Goal: Task Accomplishment & Management: Complete application form

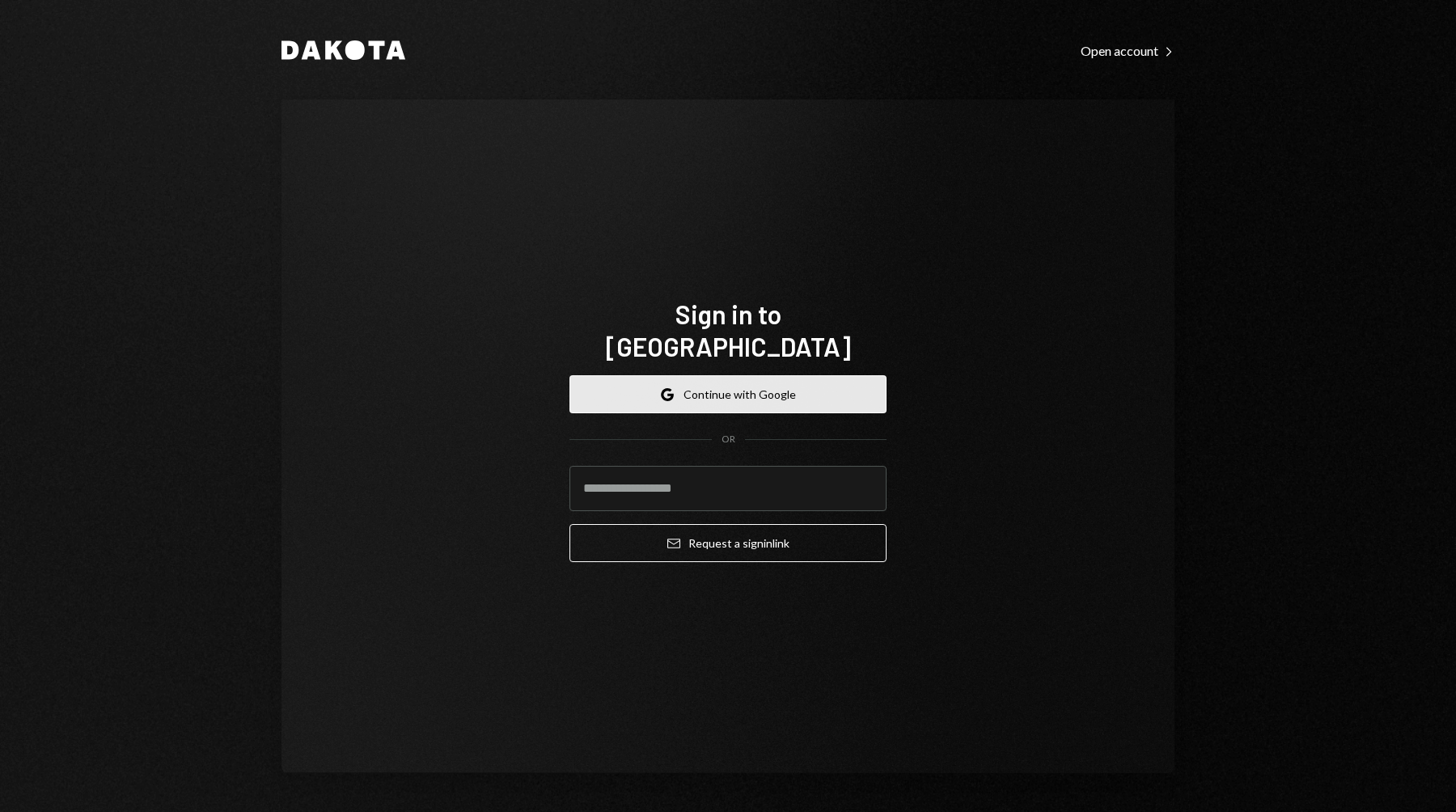
click at [738, 375] on button "Google Continue with Google" at bounding box center [728, 394] width 317 height 38
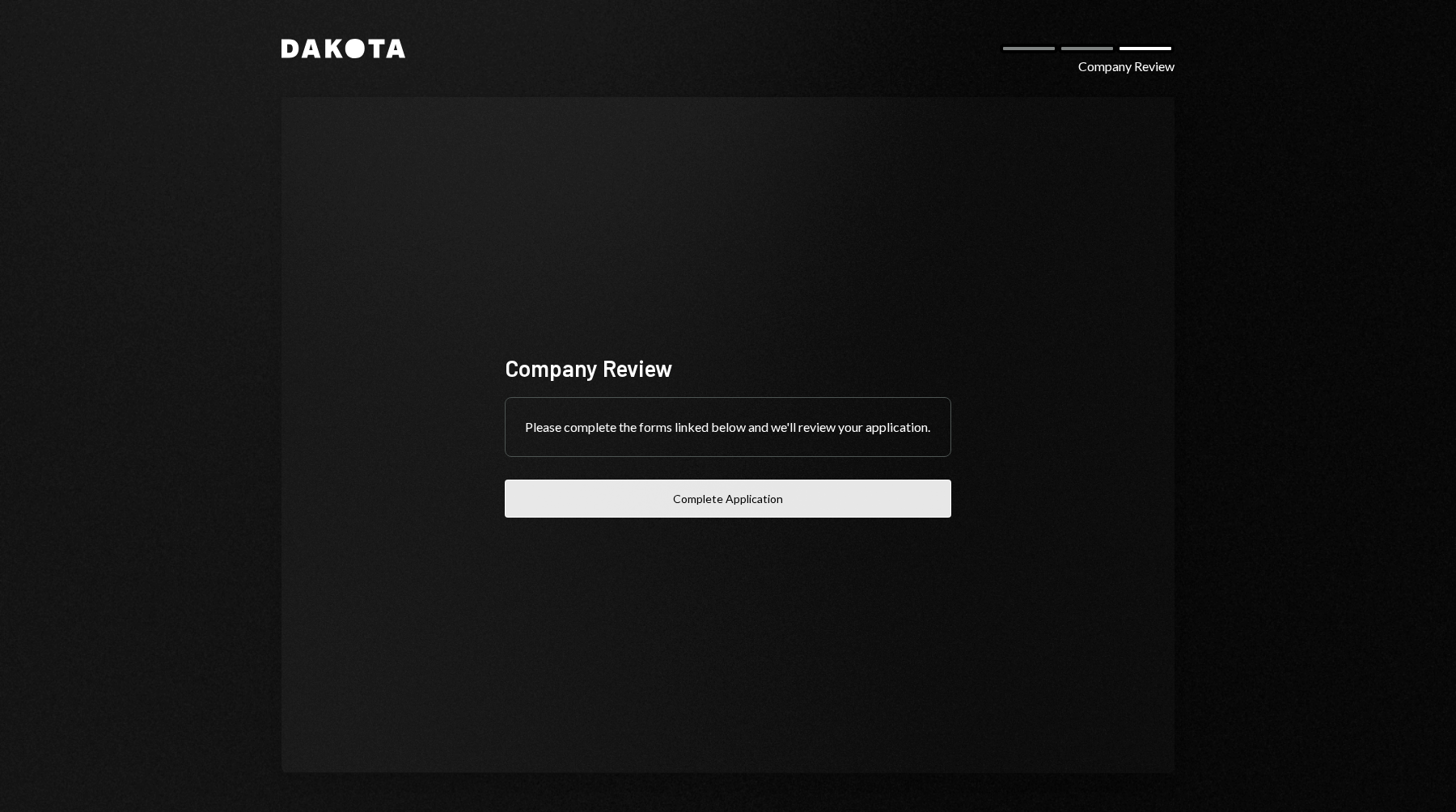
click at [727, 515] on button "Complete Application" at bounding box center [728, 499] width 447 height 38
click at [763, 504] on button "Complete Application" at bounding box center [728, 499] width 447 height 38
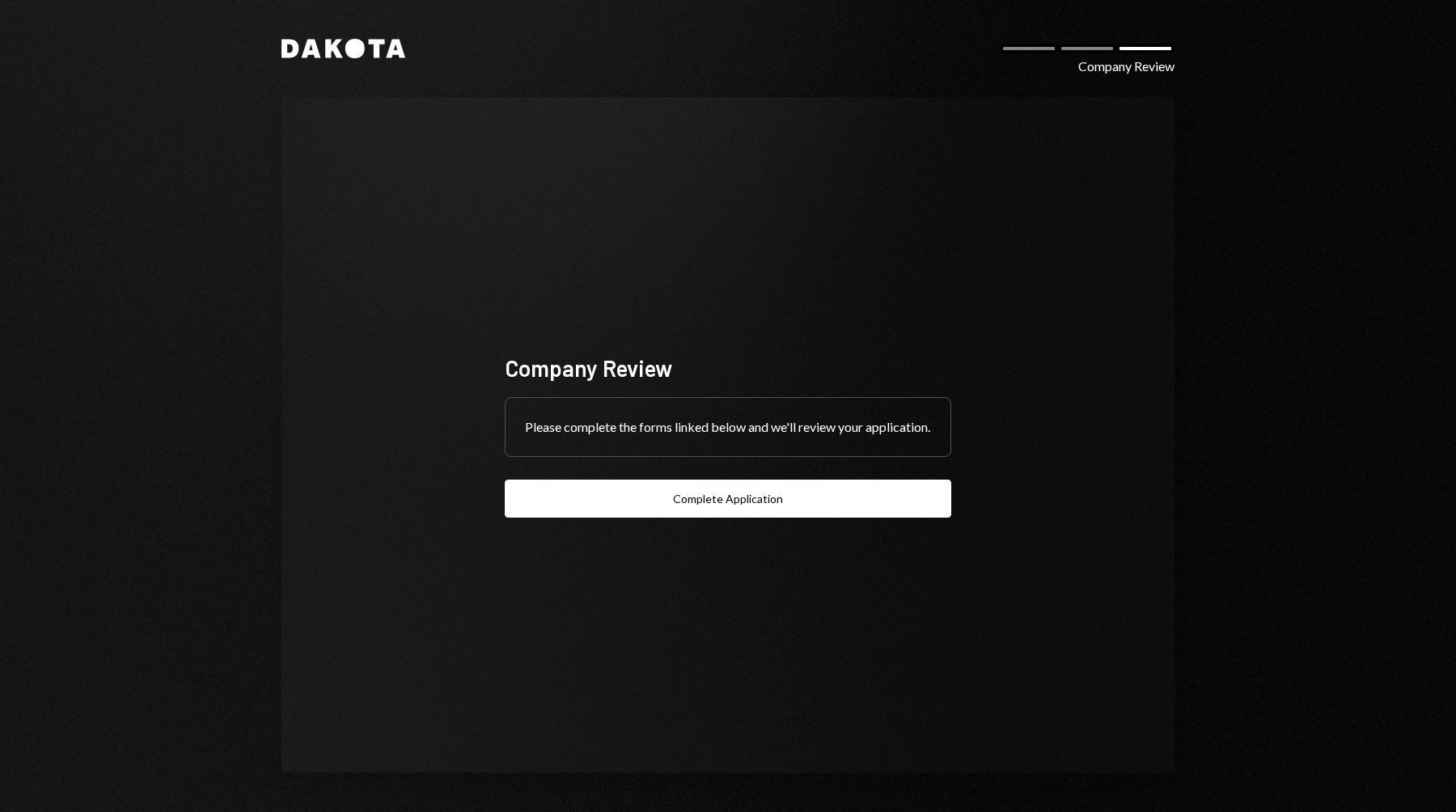
click at [365, 53] on icon "Dakota" at bounding box center [343, 49] width 123 height 19
click at [671, 421] on div "Please complete the forms linked below and we'll review your application." at bounding box center [728, 427] width 445 height 58
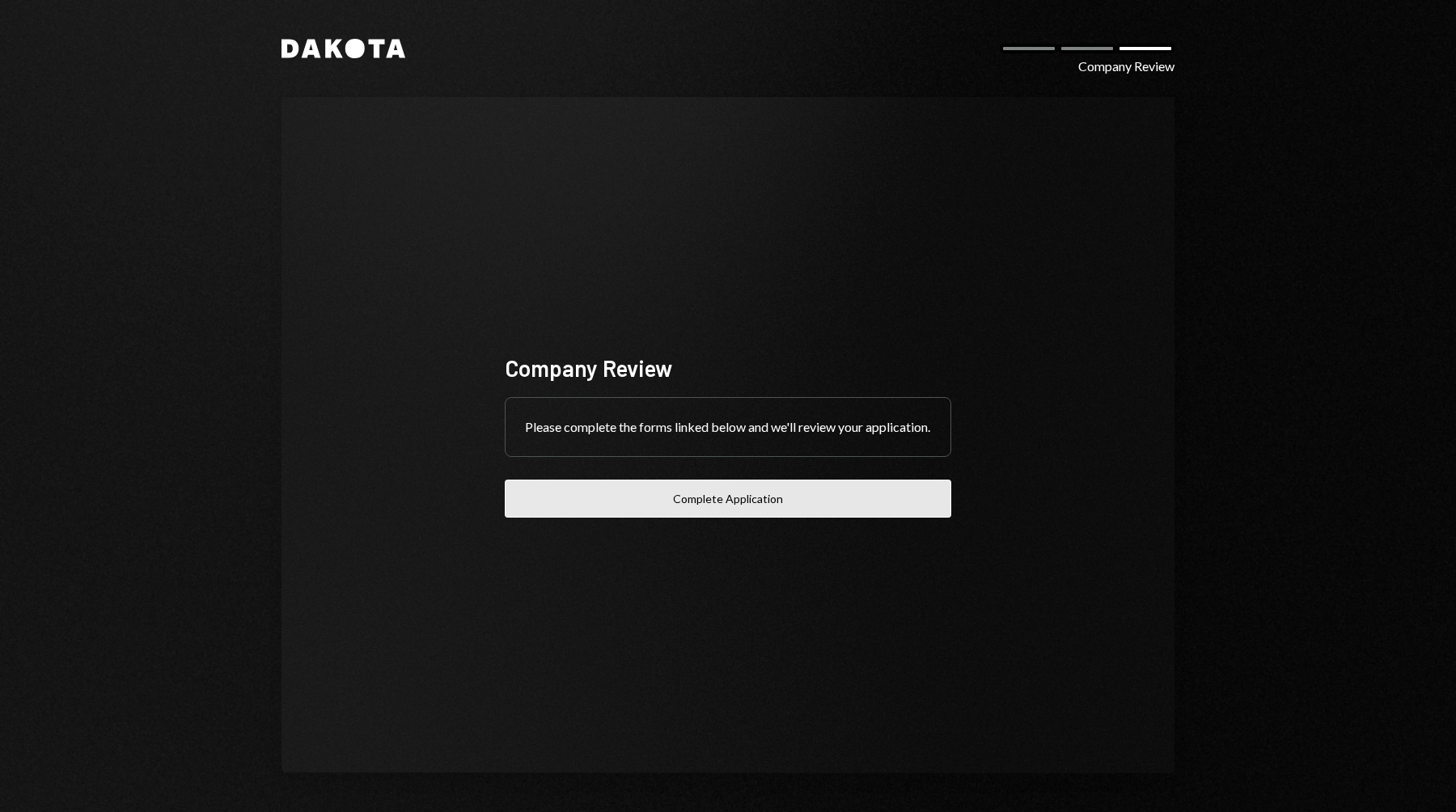
click at [732, 503] on button "Complete Application" at bounding box center [728, 499] width 447 height 38
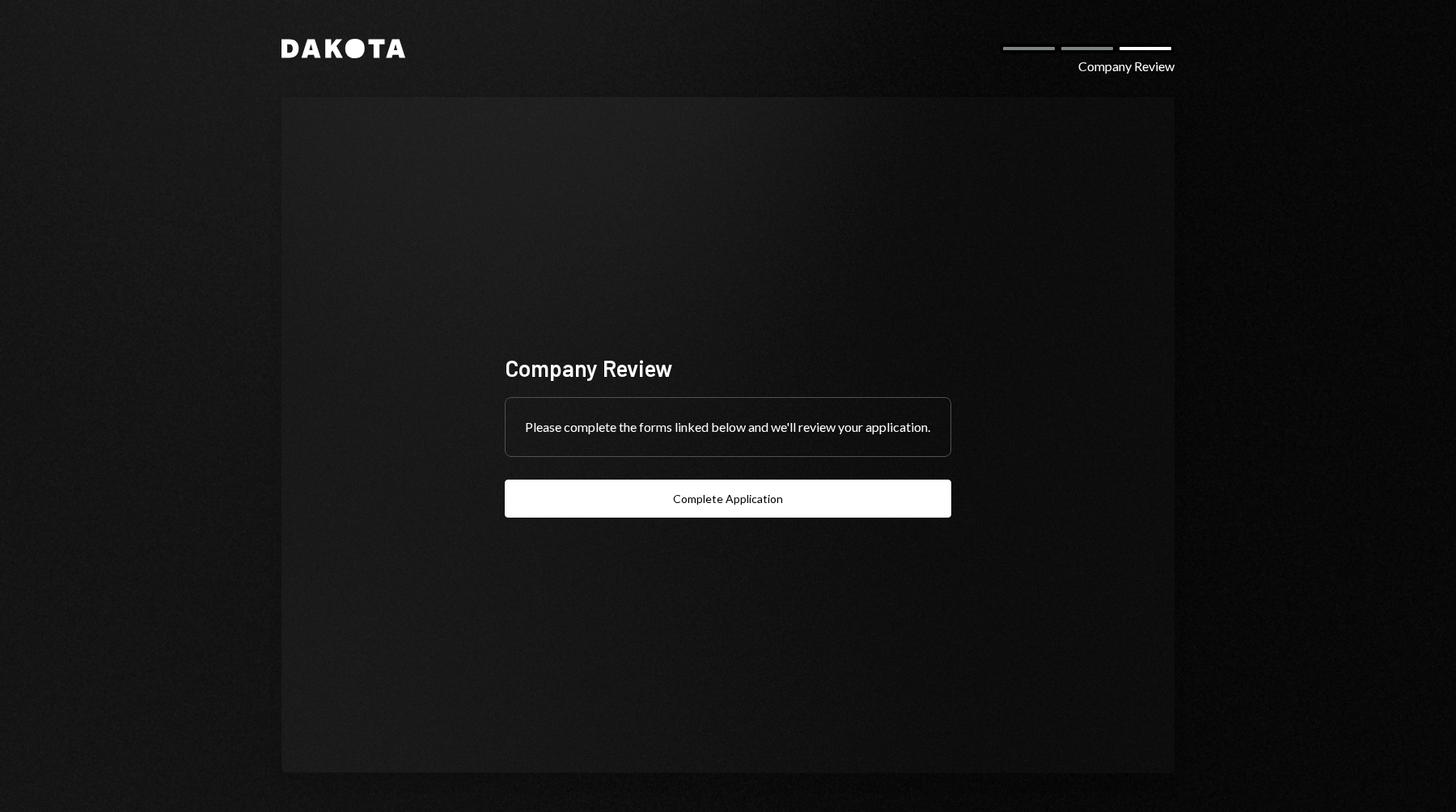
click at [1081, 50] on div at bounding box center [1087, 49] width 58 height 10
click at [1026, 49] on div at bounding box center [1029, 49] width 58 height 10
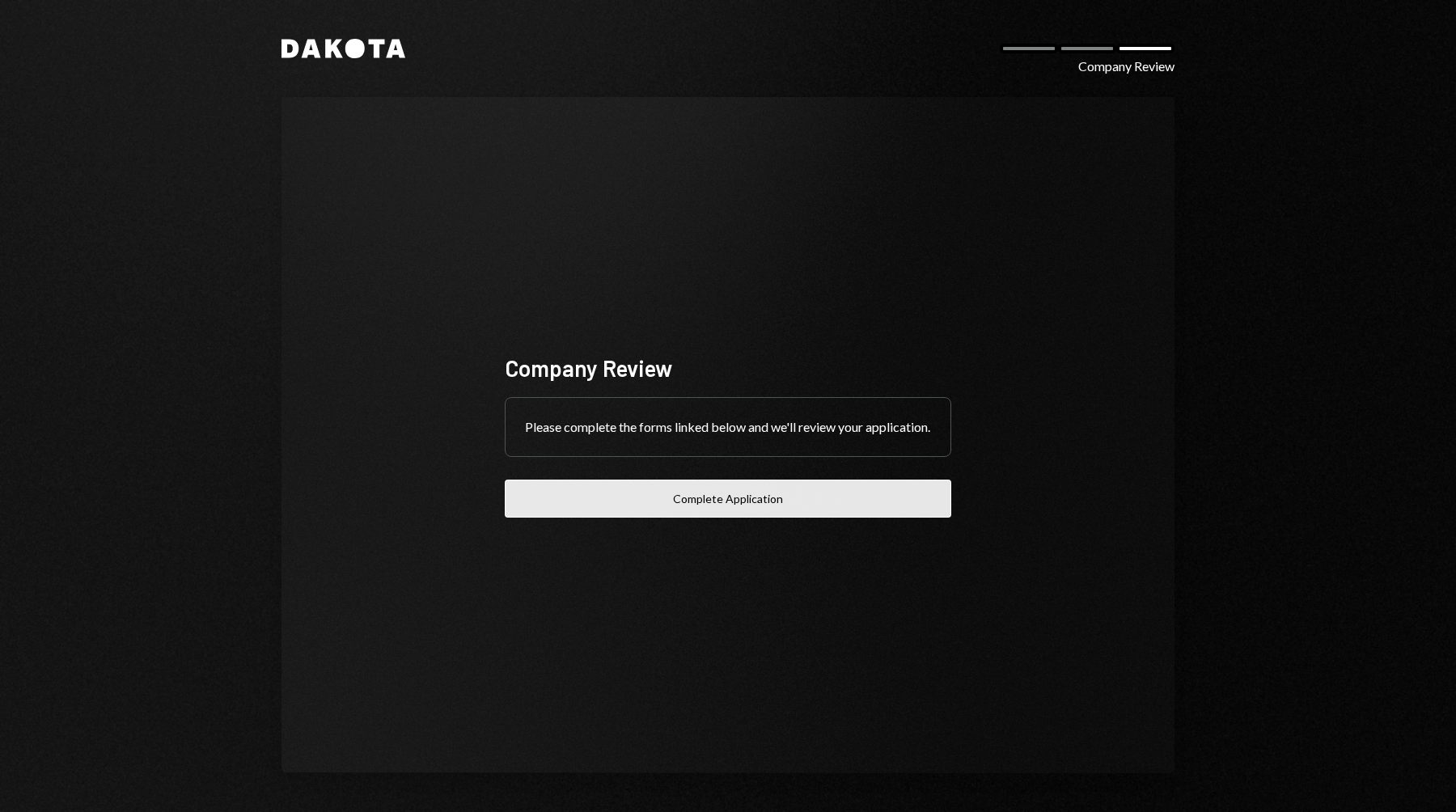
click at [724, 515] on button "Complete Application" at bounding box center [728, 499] width 447 height 38
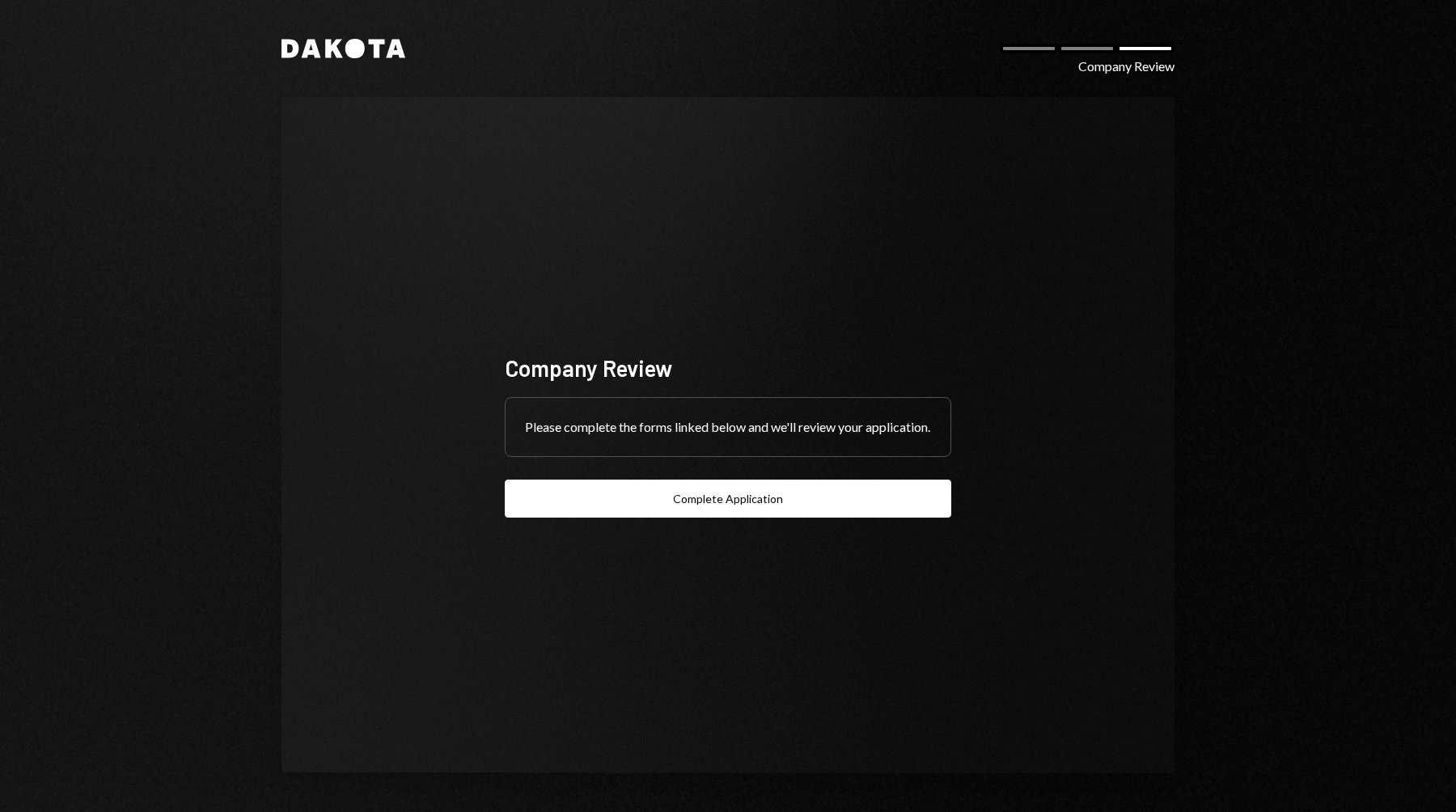
click at [345, 45] on icon "Dakota" at bounding box center [343, 49] width 123 height 19
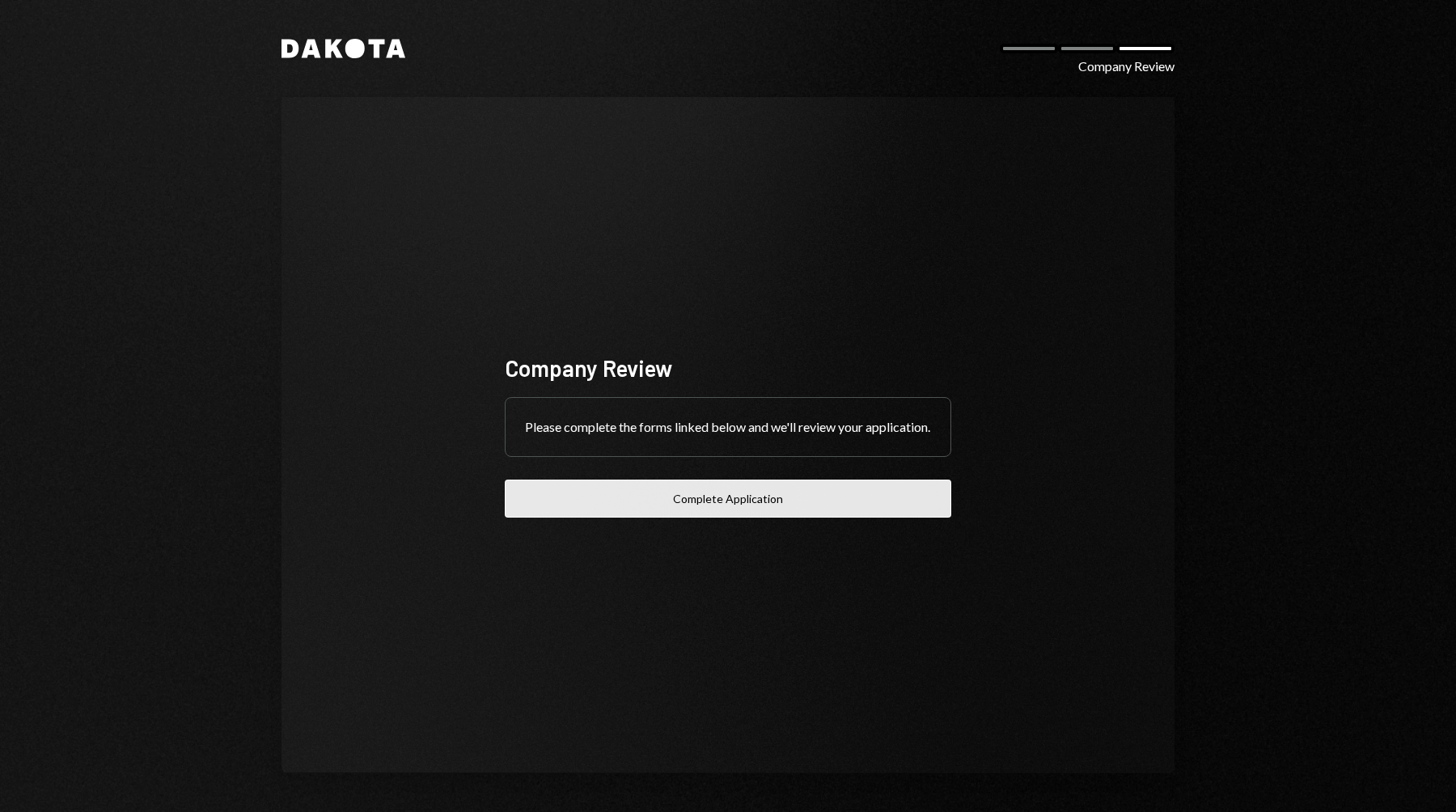
click at [677, 515] on button "Complete Application" at bounding box center [728, 499] width 447 height 38
click at [654, 516] on button "Complete Application" at bounding box center [728, 499] width 447 height 38
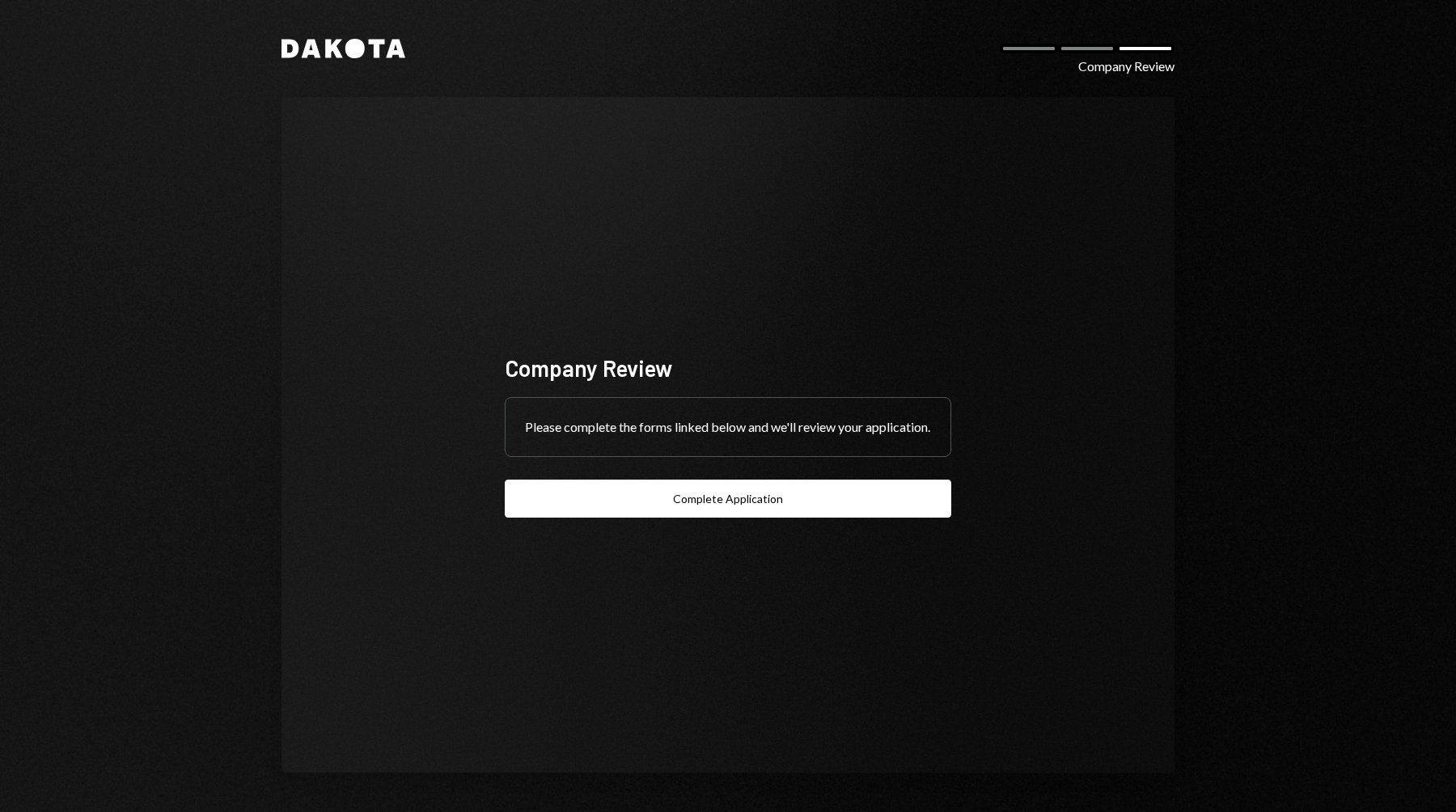
click at [348, 54] on icon at bounding box center [355, 49] width 19 height 19
click at [323, 24] on div "Dakota Company Review Company Review Please complete the forms linked below and…" at bounding box center [728, 406] width 970 height 812
click at [1048, 48] on div at bounding box center [1029, 49] width 58 height 10
